Goal: Find specific page/section: Find specific page/section

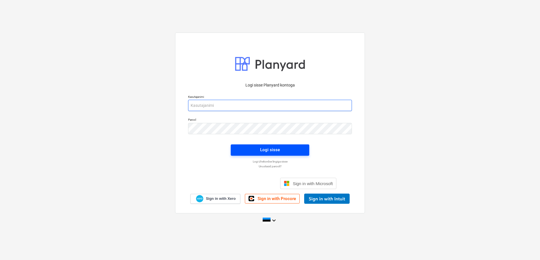
type input "[EMAIL_ADDRESS][DOMAIN_NAME]"
click at [267, 145] on button "Logi sisse" at bounding box center [270, 149] width 78 height 11
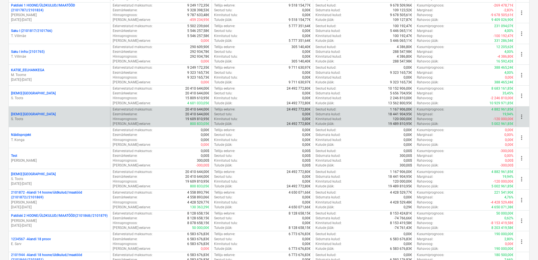
scroll to position [673, 0]
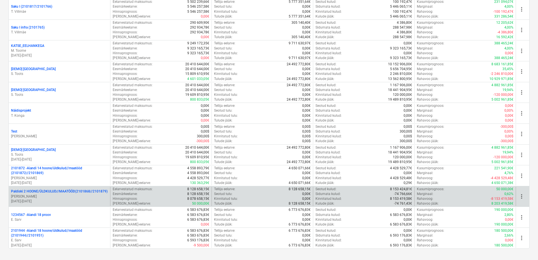
click at [70, 194] on p "[PERSON_NAME]" at bounding box center [59, 196] width 97 height 5
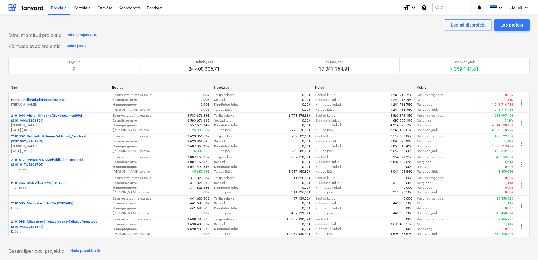
scroll to position [673, 0]
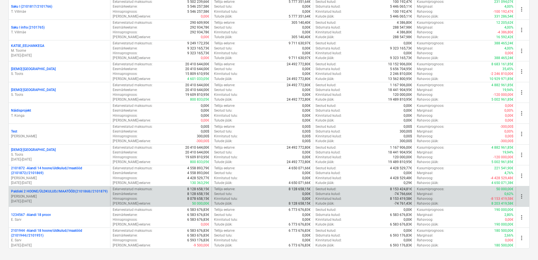
click at [56, 188] on div "Paldiski 2 HOONE/ÜLDKULUD//MAATÖÖD(2101868//2101879) [PERSON_NAME] [DATE] - [DA…" at bounding box center [59, 196] width 101 height 19
click at [75, 190] on p "Paldiski 2 HOONE/ÜLDKULUD//MAATÖÖD(2101868//2101879)" at bounding box center [59, 191] width 97 height 5
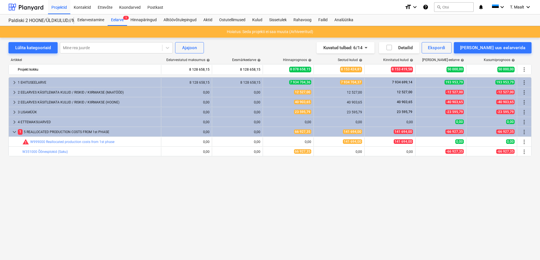
click at [144, 249] on div "Lülita kategooriaid Mine rea juurde Ajajoon Kuvatud tulbad : 6/14 Detailid Eksp…" at bounding box center [270, 149] width 540 height 222
click at [150, 172] on div "keyboard_arrow_right 1 EHITUSEELARVE 8 128 658,15 8 128 658,15 7 934 704,36 7 9…" at bounding box center [269, 156] width 523 height 159
click at [60, 4] on div "Projektid" at bounding box center [59, 7] width 22 height 14
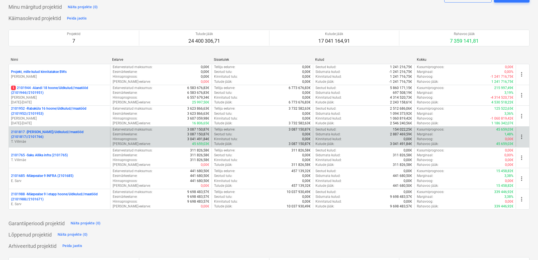
scroll to position [28, 0]
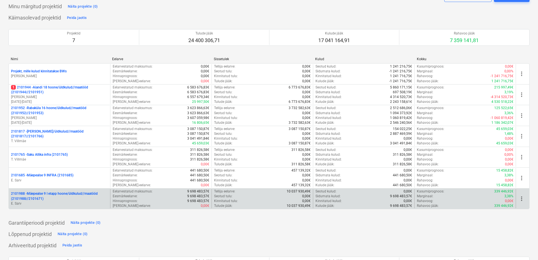
click at [64, 197] on p "2101988 - Mäepealse 9 I etapp hoone/üldkulud//maatööd (2101988//2101671)" at bounding box center [59, 196] width 97 height 10
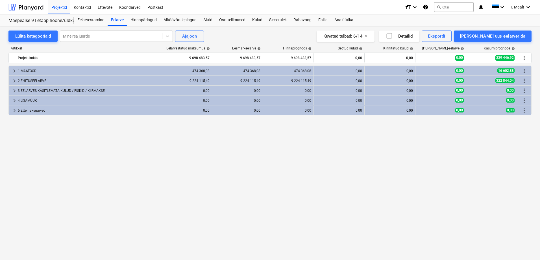
click at [32, 155] on div "keyboard_arrow_right 1 MAATÖÖD 474 368,08 474 368,08 474 368,08 0,00 0,00 0,00 …" at bounding box center [269, 150] width 523 height 171
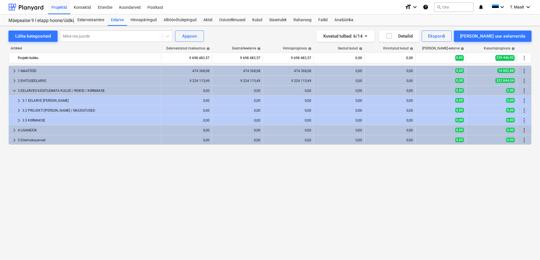
click at [21, 176] on div "keyboard_arrow_right 1 MAATÖÖD 474 368,08 474 368,08 474 368,08 0,00 0,00 0,00 …" at bounding box center [269, 150] width 523 height 171
click at [131, 237] on div "Artikkel Eelarvestatud maksumus help Eesmärkeelarve help Hinnaprognoos help Seo…" at bounding box center [269, 142] width 523 height 201
drag, startPoint x: 497, startPoint y: 186, endPoint x: 497, endPoint y: 179, distance: 7.1
click at [497, 186] on div "keyboard_arrow_right 1 MAATÖÖD 474 368,08 474 368,08 474 368,08 0,00 0,00 0,00 …" at bounding box center [269, 150] width 523 height 171
click at [501, 7] on icon "keyboard_arrow_down" at bounding box center [501, 7] width 7 height 7
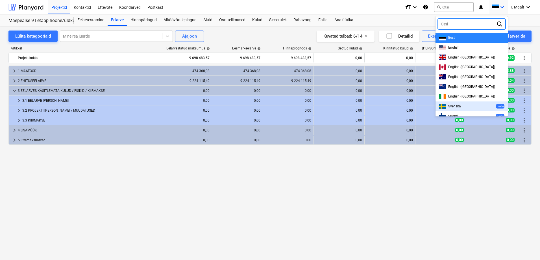
click at [426, 163] on div at bounding box center [270, 130] width 540 height 260
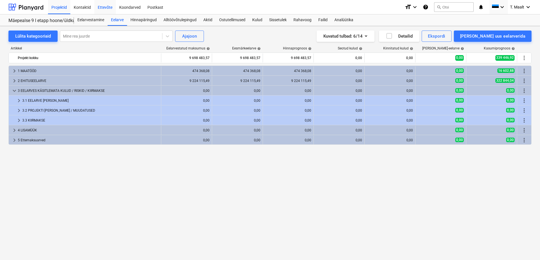
click at [106, 7] on div "Ettevõte" at bounding box center [104, 7] width 21 height 14
